Goal: Information Seeking & Learning: Find specific fact

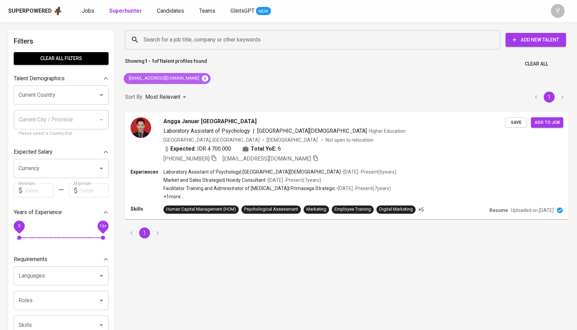
click at [202, 77] on icon at bounding box center [205, 78] width 6 height 6
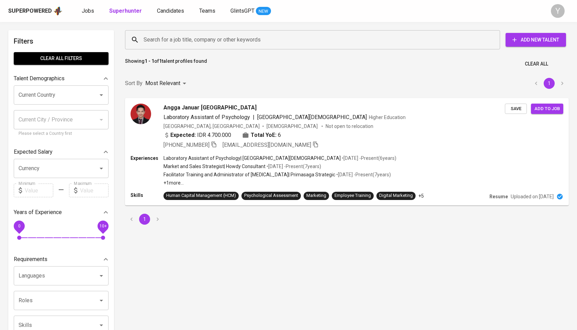
click at [197, 32] on div "Search for a job title, company or other keywords" at bounding box center [312, 39] width 375 height 19
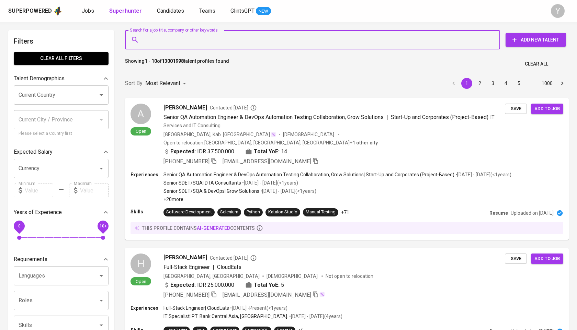
paste input "aditipoddar1999@gmail.com"
type input "aditipoddar1999@gmail.com"
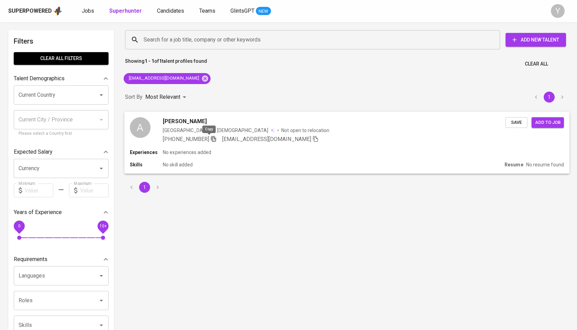
click at [210, 139] on icon "button" at bounding box center [213, 139] width 6 height 6
drag, startPoint x: 191, startPoint y: 82, endPoint x: 202, endPoint y: 32, distance: 51.3
click at [201, 82] on icon at bounding box center [205, 79] width 8 height 8
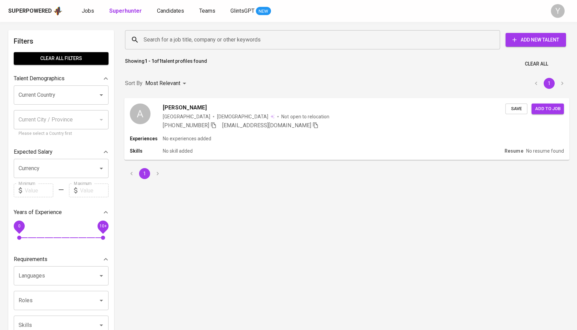
click at [202, 32] on div "Search for a job title, company or other keywords" at bounding box center [312, 39] width 375 height 19
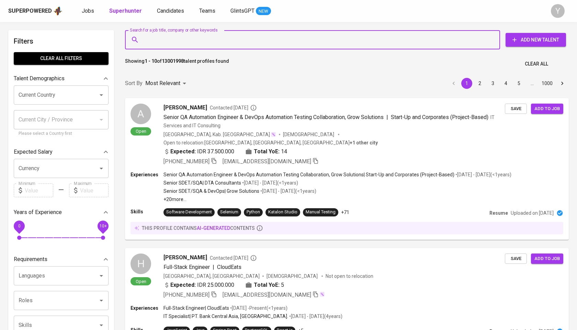
paste input "historiagantar@gmail.com"
type input "historiagantar@gmail.com"
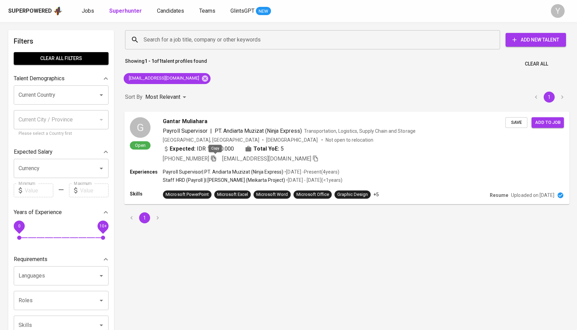
click at [215, 159] on icon "button" at bounding box center [213, 158] width 6 height 6
click at [201, 78] on icon at bounding box center [205, 79] width 8 height 8
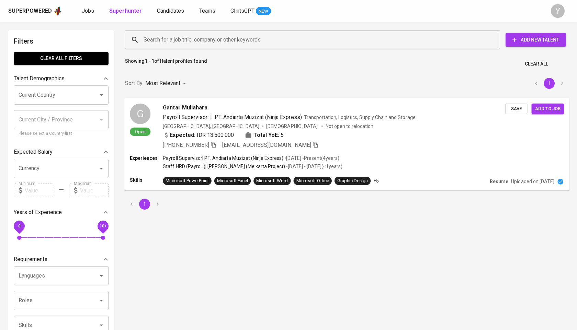
click at [203, 34] on input "Search for a job title, company or other keywords" at bounding box center [314, 39] width 345 height 13
paste input "triyoagungwibowo@gmail.com"
type input "triyoagungwibowo@gmail.com"
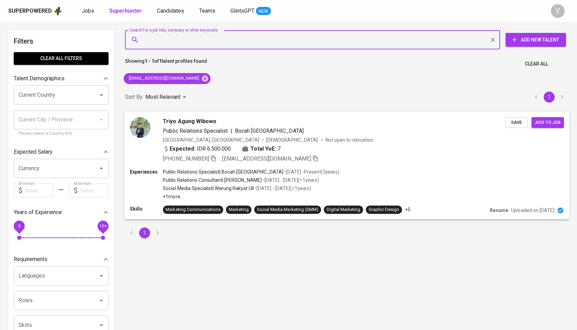
click at [212, 160] on icon "button" at bounding box center [213, 158] width 6 height 6
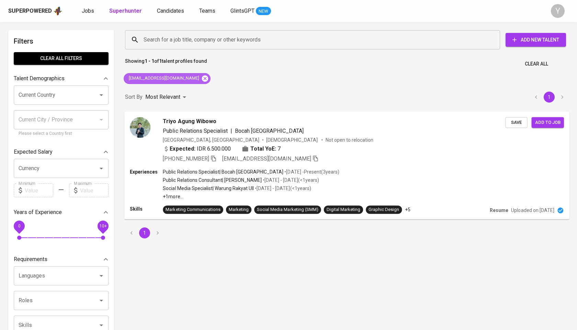
click at [201, 78] on icon at bounding box center [205, 79] width 8 height 8
click at [212, 42] on input "Search for a job title, company or other keywords" at bounding box center [314, 39] width 345 height 13
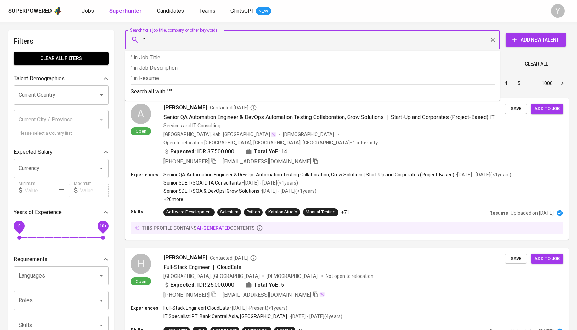
paste input "Rembulan [PERSON_NAME]"
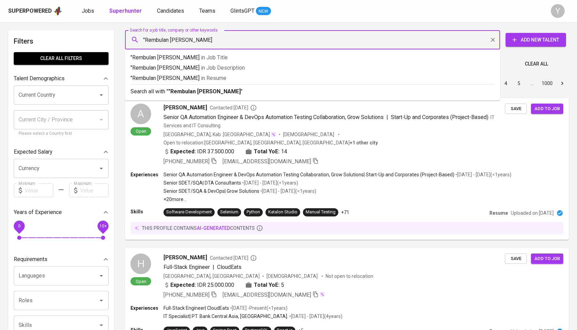
type input ""Rembulan [PERSON_NAME]""
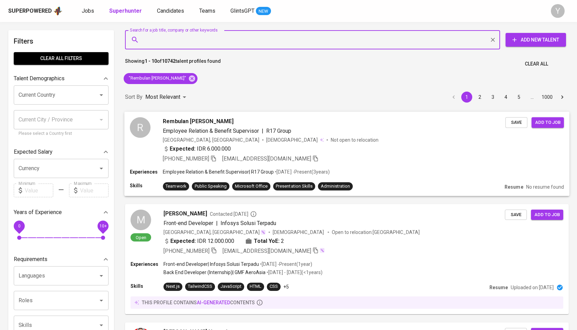
click at [212, 162] on span at bounding box center [213, 159] width 6 height 7
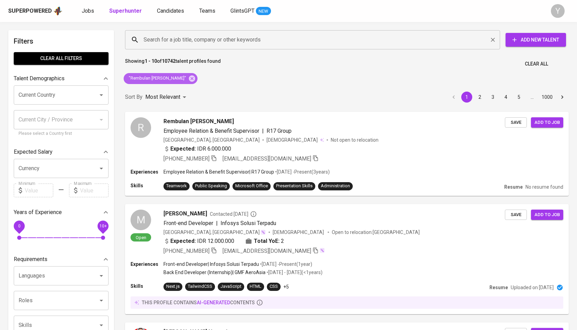
drag, startPoint x: 192, startPoint y: 80, endPoint x: 211, endPoint y: 43, distance: 41.5
click at [192, 80] on icon at bounding box center [192, 78] width 6 height 6
click at [211, 43] on input "Search for a job title, company or other keywords" at bounding box center [314, 39] width 345 height 13
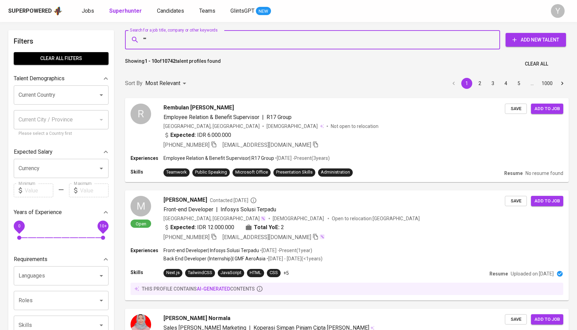
paste input "Resi [PERSON_NAME]"
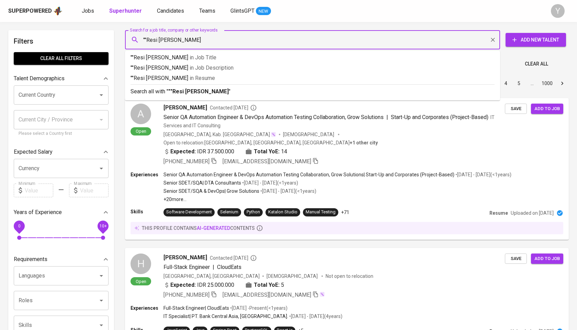
click at [147, 39] on input """Resi [PERSON_NAME]" at bounding box center [314, 39] width 345 height 13
click at [195, 39] on input ""Resi [PERSON_NAME]" at bounding box center [314, 39] width 345 height 13
type input ""Resi [PERSON_NAME]""
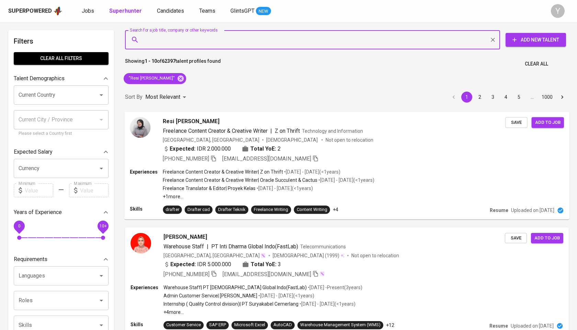
click at [216, 159] on icon "button" at bounding box center [213, 159] width 5 height 6
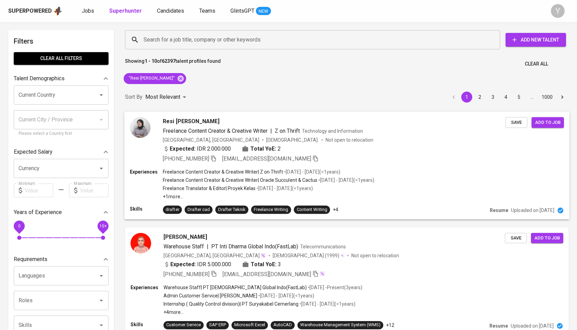
click at [269, 195] on p "+1 more ..." at bounding box center [268, 196] width 211 height 7
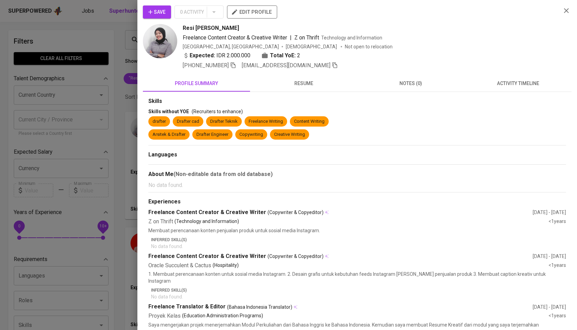
click at [161, 41] on img at bounding box center [160, 41] width 34 height 34
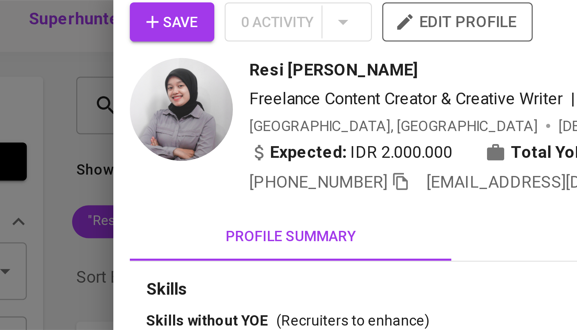
click at [236, 64] on icon "button" at bounding box center [233, 65] width 6 height 6
click at [106, 36] on div at bounding box center [288, 165] width 577 height 330
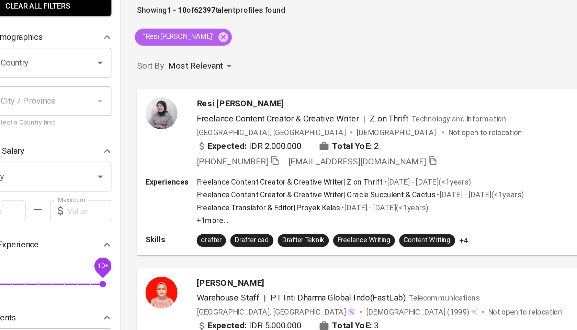
drag, startPoint x: 177, startPoint y: 80, endPoint x: 175, endPoint y: 98, distance: 17.9
click at [177, 80] on icon at bounding box center [180, 78] width 6 height 6
click at [175, 112] on div "Resi [PERSON_NAME] Freelance Content Creator & Creative Writer | Z on Thrift Te…" at bounding box center [347, 140] width 444 height 57
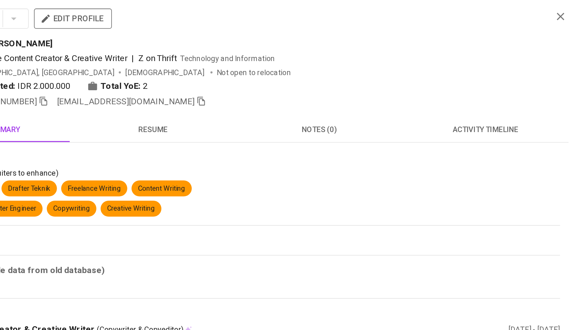
click at [568, 4] on div "Save 0 Activity edit profile Resi [PERSON_NAME] Freelance Content Creator & Cre…" at bounding box center [356, 165] width 439 height 330
click at [569, 9] on icon "button" at bounding box center [566, 11] width 8 height 8
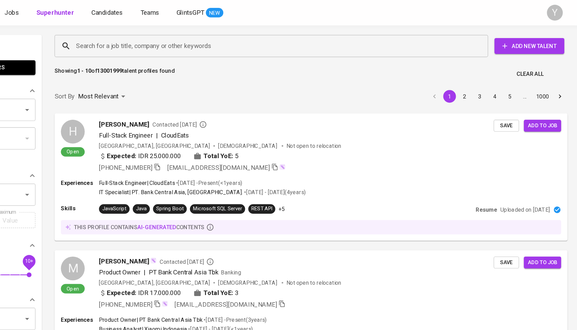
click at [241, 37] on input "Search for a job title, company or other keywords" at bounding box center [314, 39] width 345 height 13
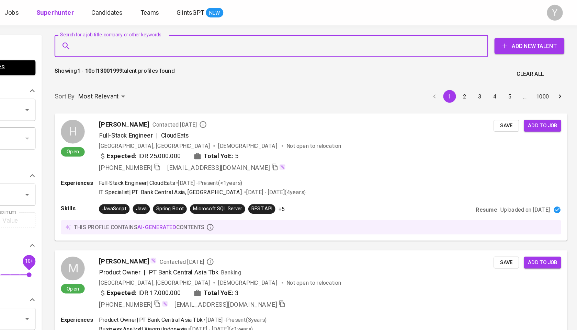
paste input "[EMAIL_ADDRESS][DOMAIN_NAME]"
type input "[EMAIL_ADDRESS][DOMAIN_NAME]"
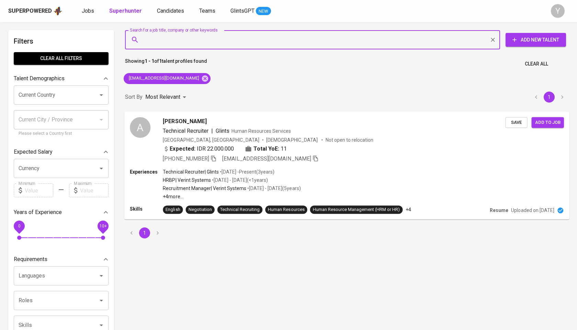
click at [211, 160] on icon "button" at bounding box center [213, 158] width 6 height 6
